Goal: Information Seeking & Learning: Learn about a topic

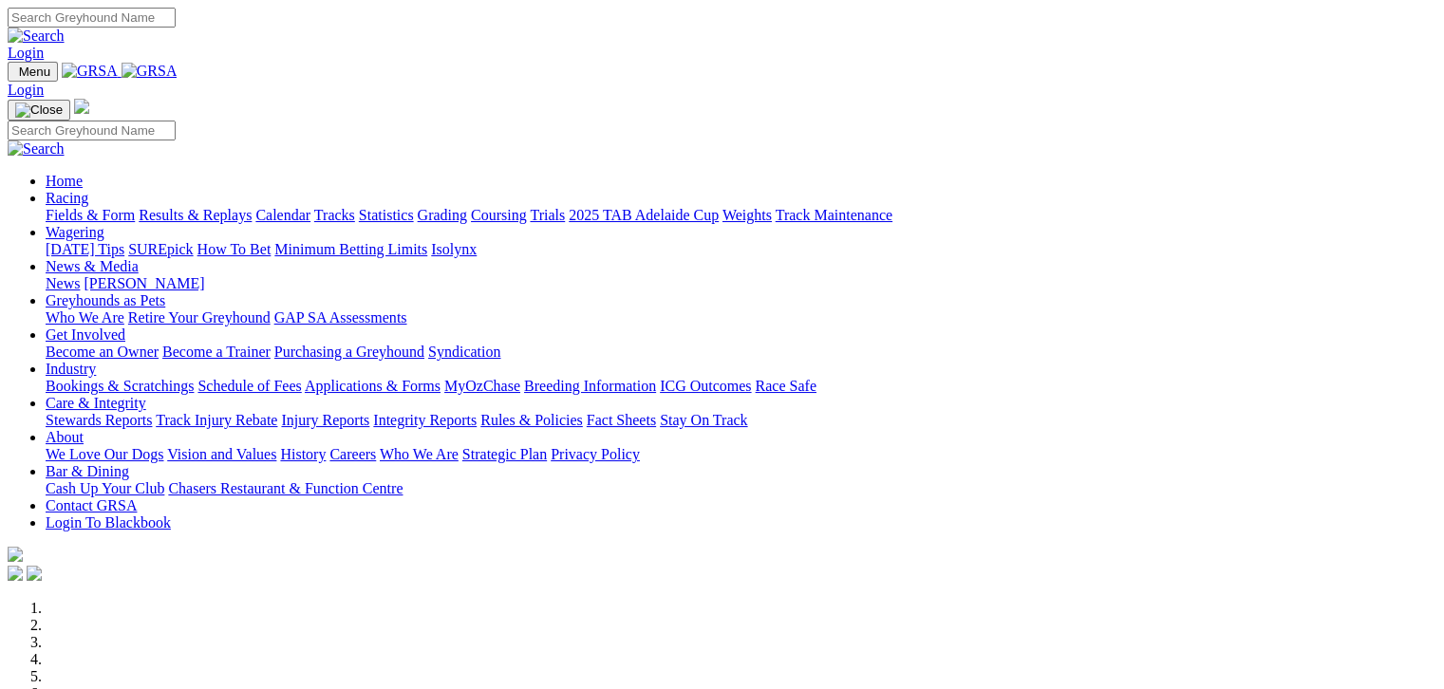
click at [310, 207] on link "Calendar" at bounding box center [282, 215] width 55 height 16
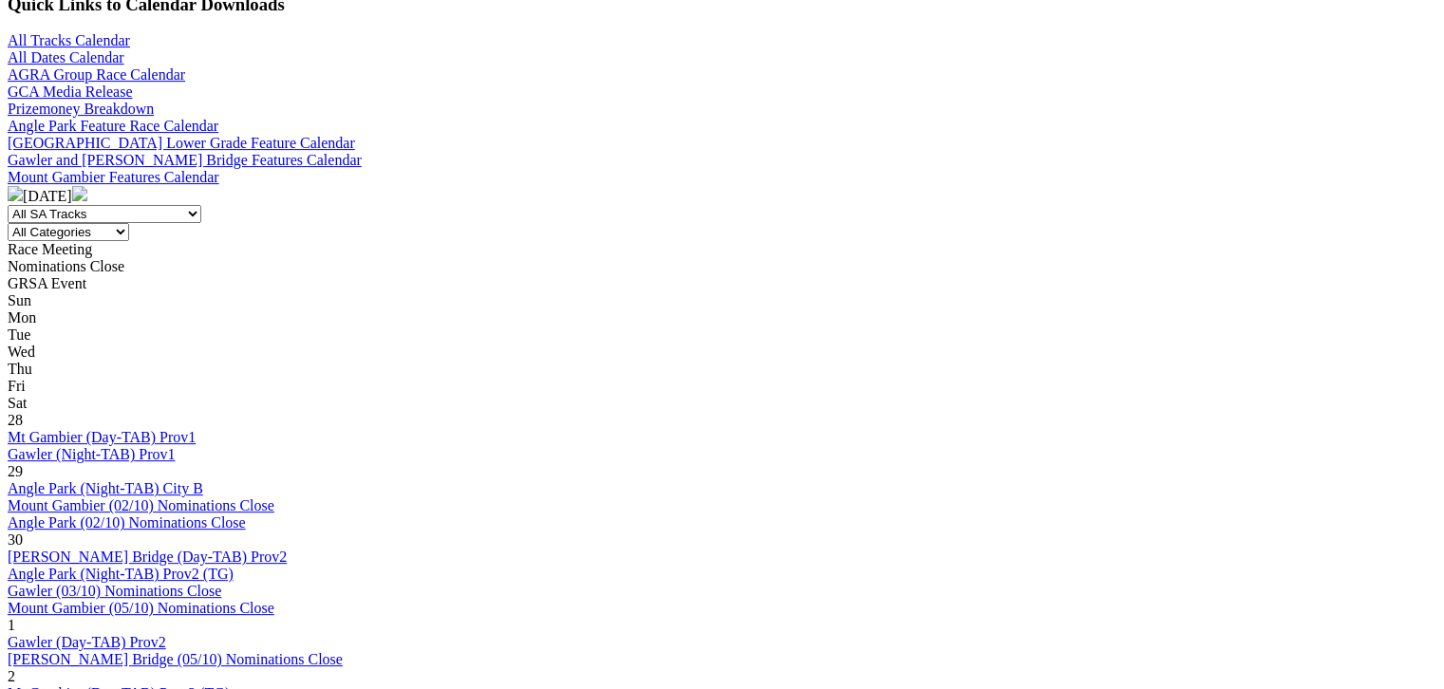
scroll to position [687, 0]
